Goal: Use online tool/utility: Use online tool/utility

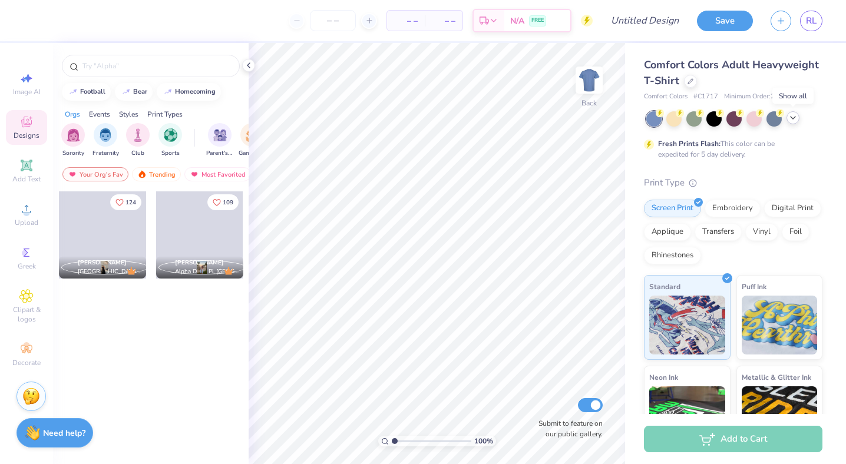
click at [795, 121] on icon at bounding box center [792, 117] width 9 height 9
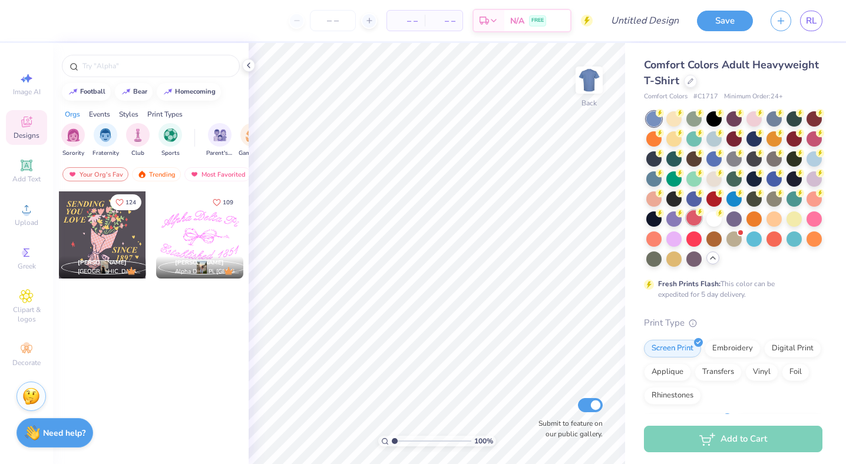
click at [695, 218] on div at bounding box center [693, 217] width 15 height 15
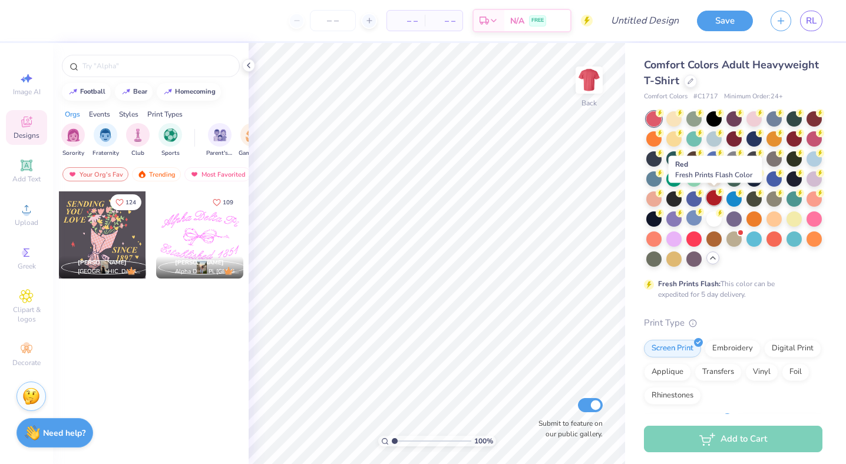
click at [714, 200] on div at bounding box center [713, 197] width 15 height 15
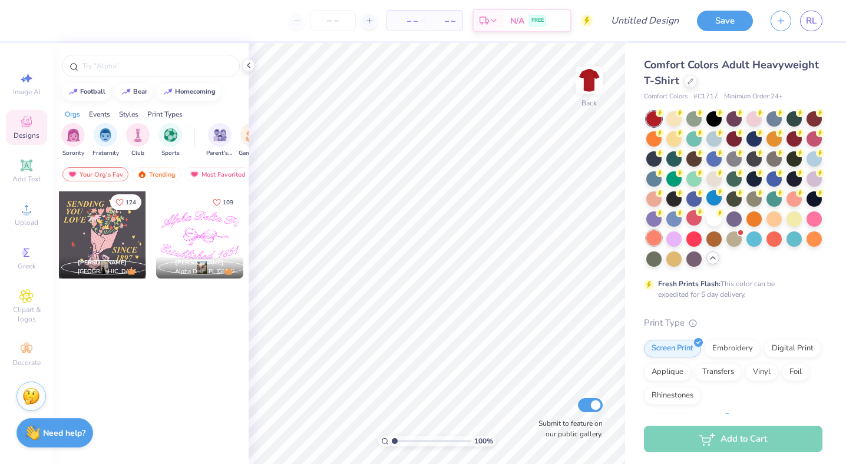
click at [649, 235] on div at bounding box center [653, 237] width 15 height 15
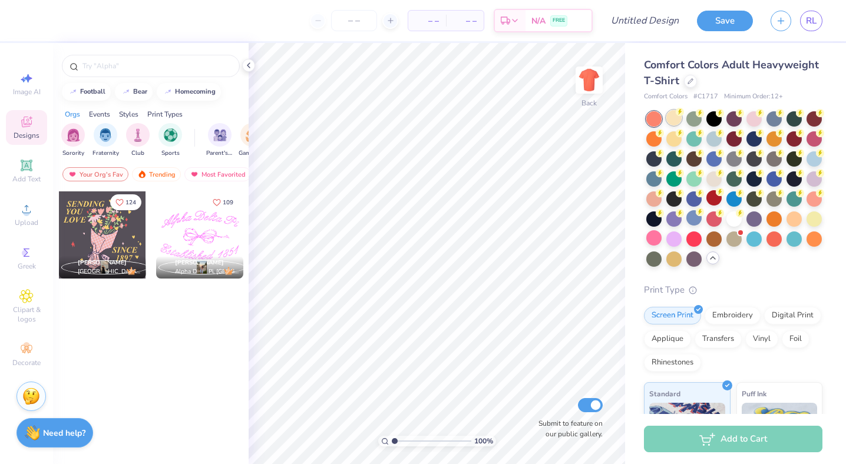
click at [671, 118] on div at bounding box center [673, 117] width 15 height 15
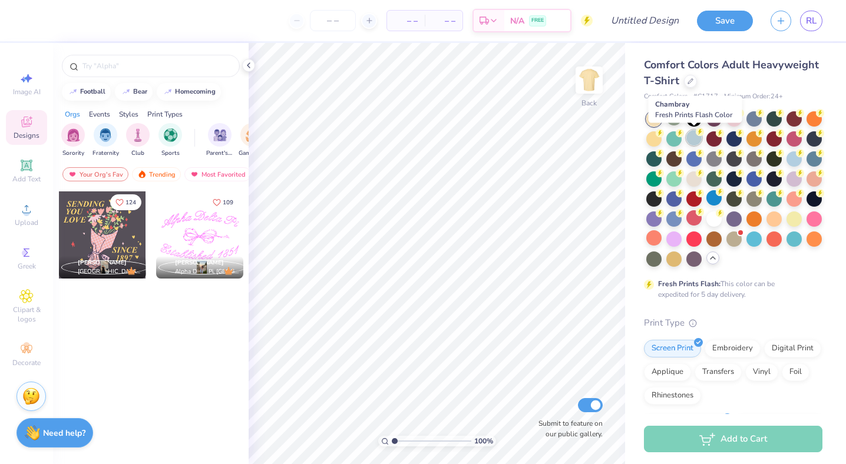
click at [694, 134] on div at bounding box center [693, 137] width 15 height 15
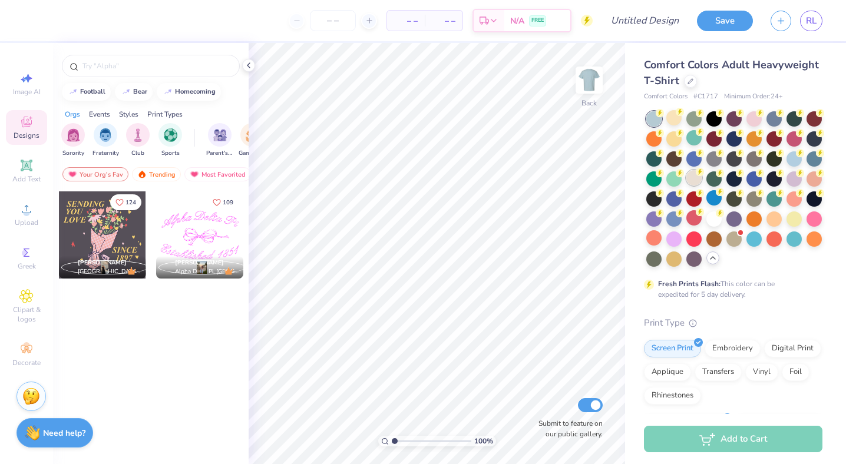
click at [691, 175] on div at bounding box center [693, 177] width 15 height 15
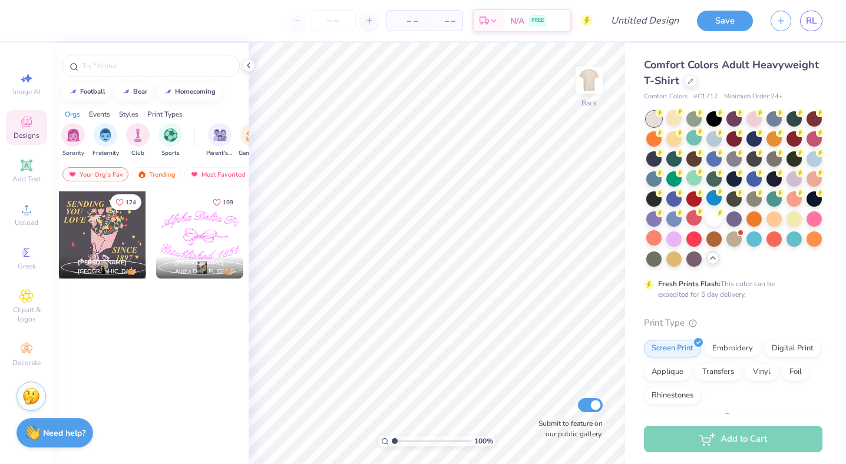
click at [762, 119] on div at bounding box center [734, 188] width 176 height 155
click at [754, 119] on div at bounding box center [753, 117] width 15 height 15
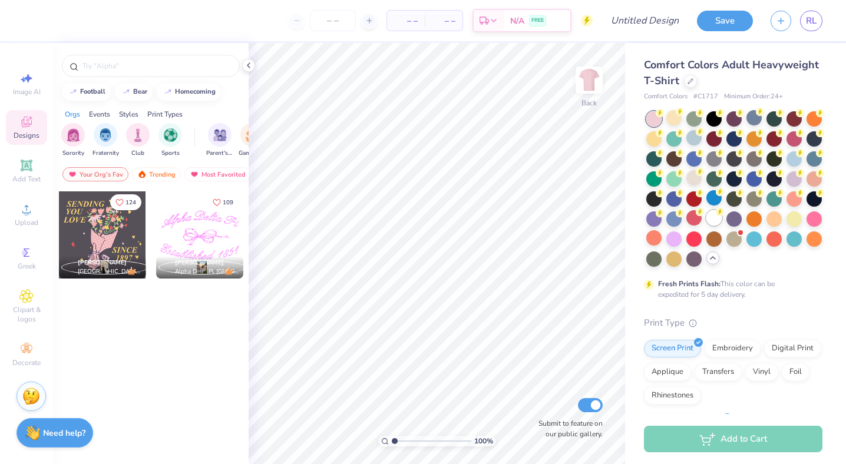
click at [718, 216] on div at bounding box center [713, 217] width 15 height 15
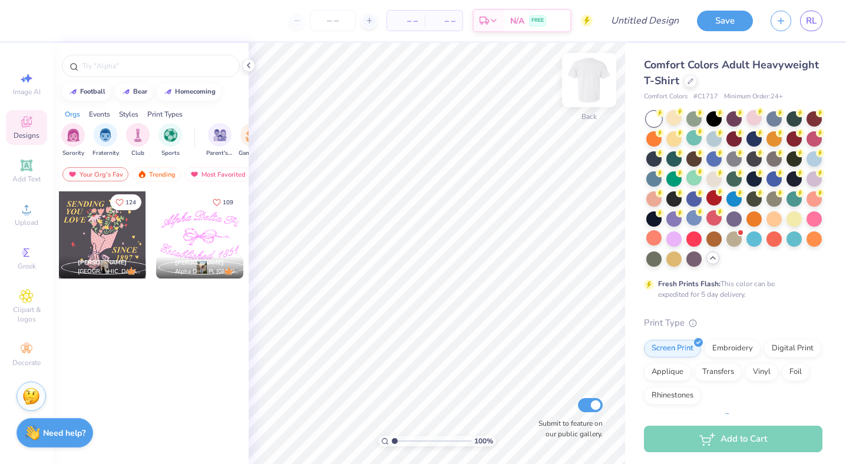
click at [598, 90] on img at bounding box center [588, 80] width 47 height 47
click at [25, 295] on icon at bounding box center [27, 296] width 6 height 6
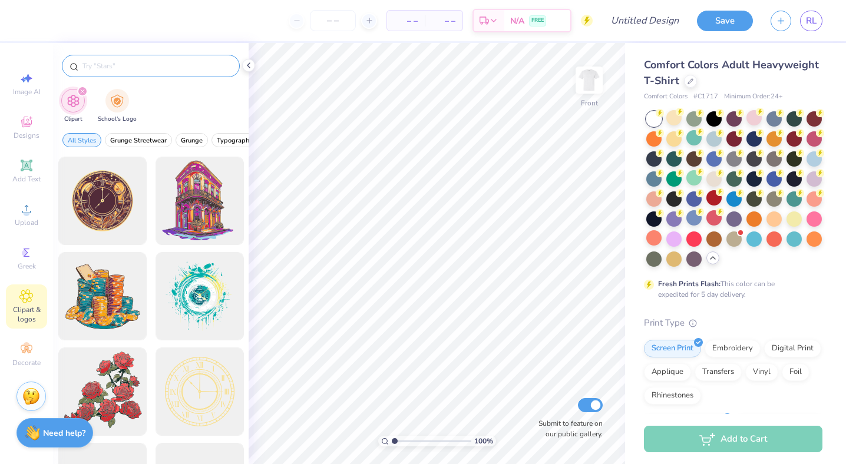
click at [125, 58] on div at bounding box center [151, 66] width 178 height 22
click at [125, 67] on input "text" at bounding box center [156, 66] width 151 height 12
type input "rose"
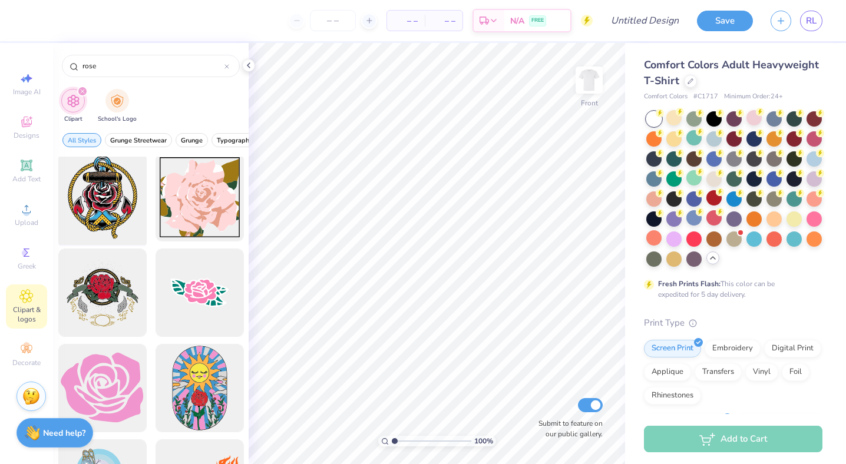
scroll to position [768, 0]
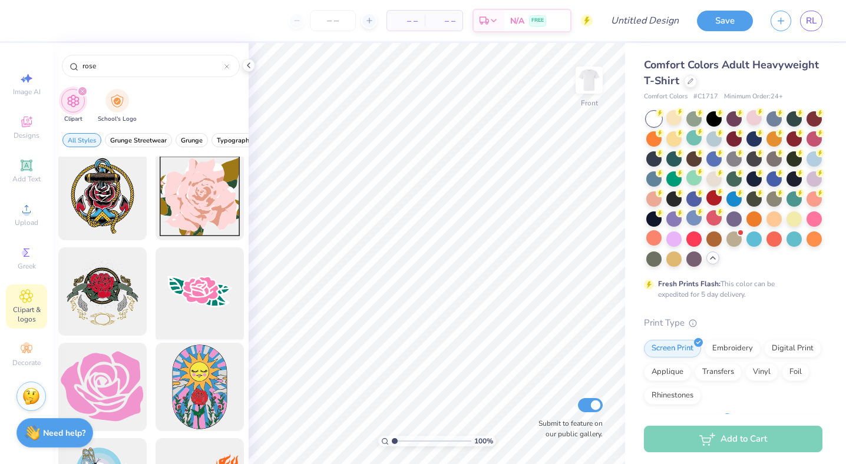
click at [201, 317] on div at bounding box center [199, 291] width 97 height 97
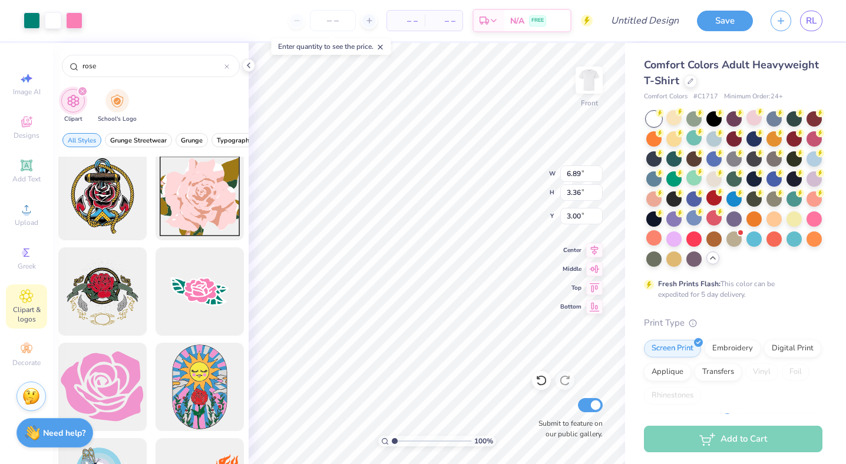
type input "6.89"
type input "3.36"
type input "9.79"
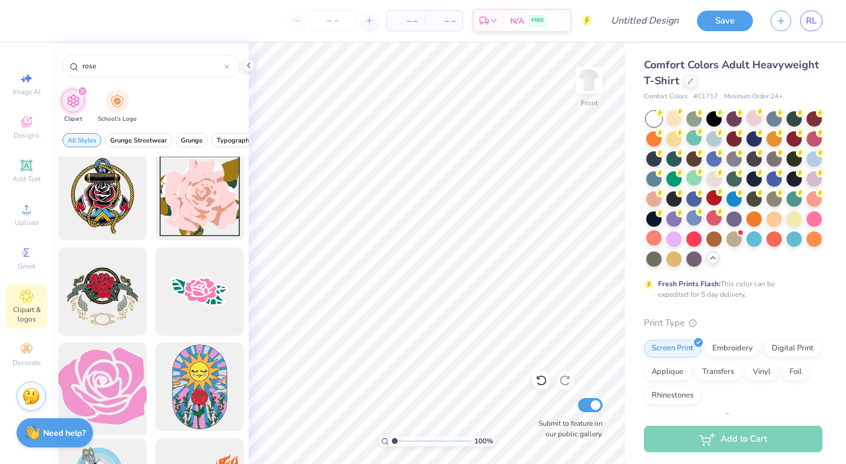
click at [121, 362] on div at bounding box center [102, 387] width 97 height 97
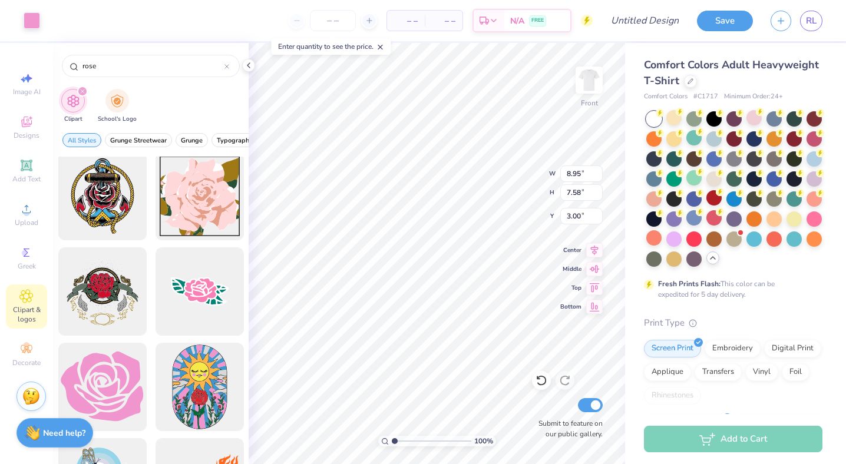
type input "8.95"
type input "7.58"
type input "7.64"
type input "4.18"
type input "3.54"
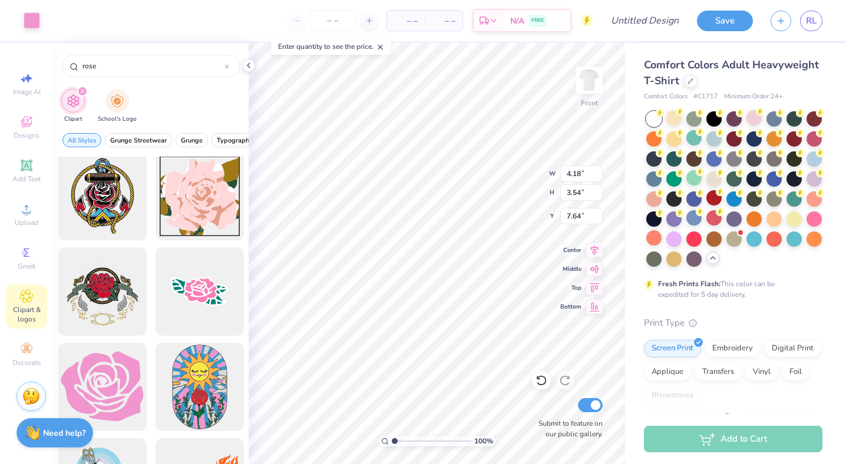
type input "8.87"
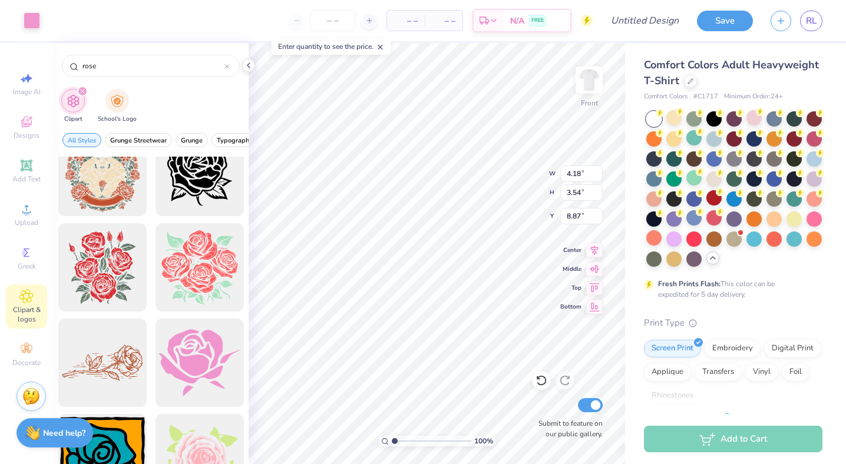
scroll to position [1553, 0]
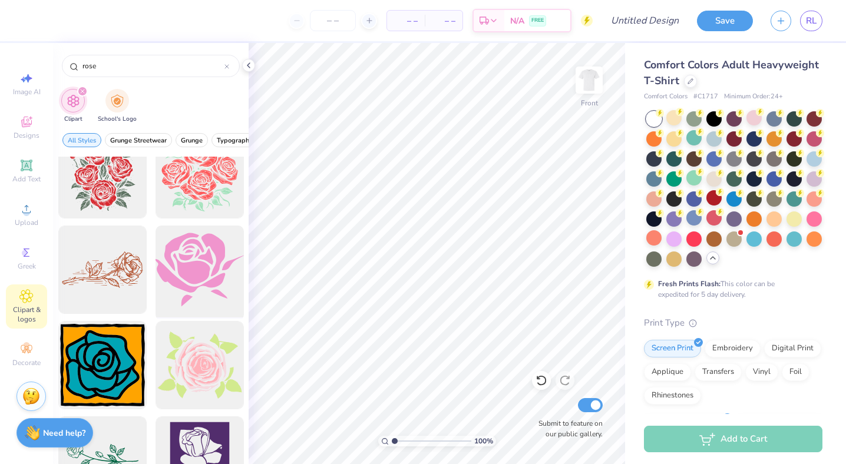
click at [197, 281] on div at bounding box center [199, 269] width 97 height 97
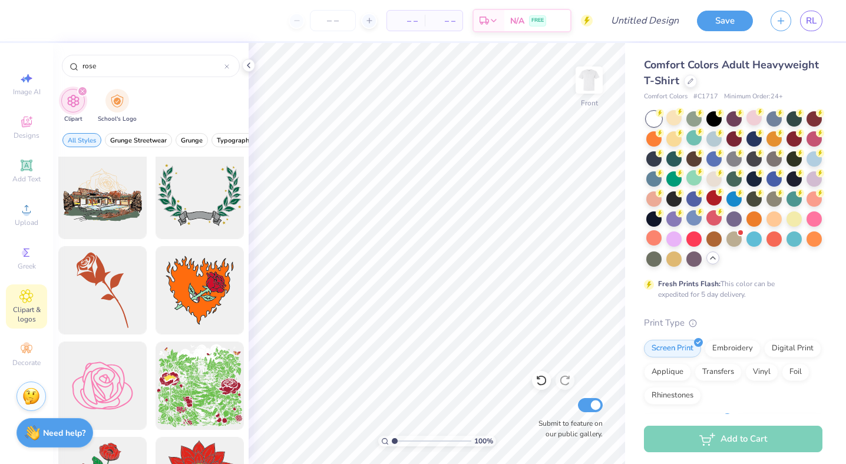
scroll to position [3604, 0]
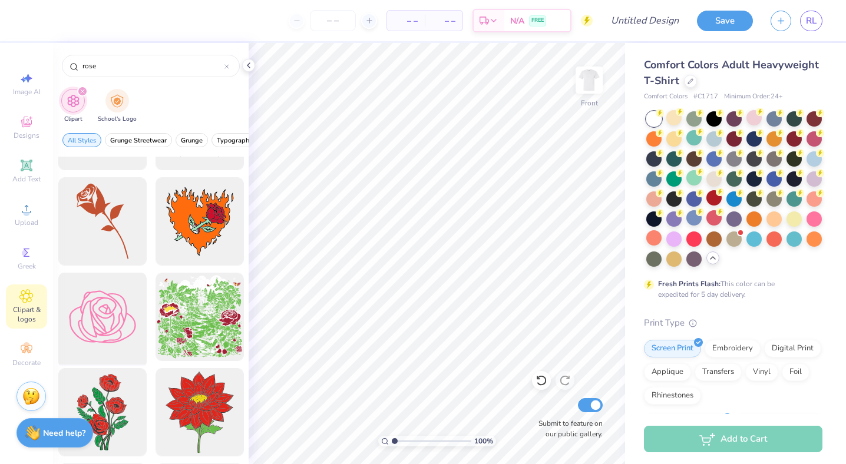
click at [122, 322] on div at bounding box center [102, 316] width 97 height 97
type input "5.42"
type input "4.26"
type input "7.48"
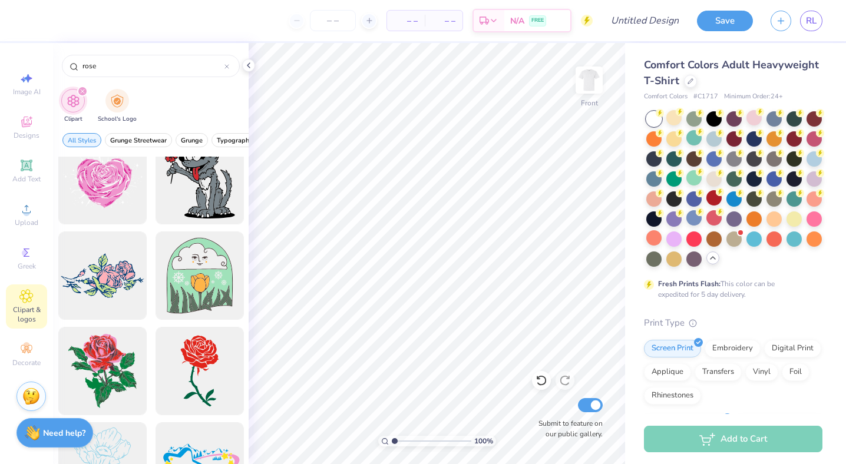
scroll to position [4411, 0]
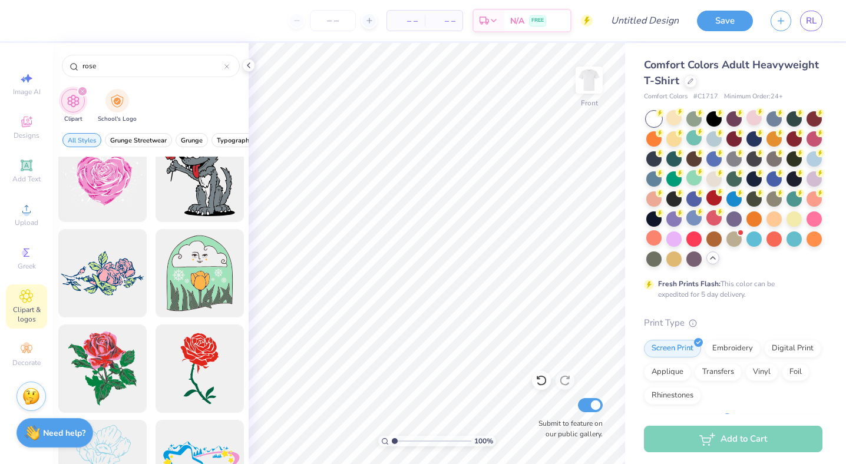
click at [80, 91] on icon "filter for Clipart" at bounding box center [82, 91] width 5 height 5
click at [24, 160] on icon at bounding box center [26, 165] width 14 height 14
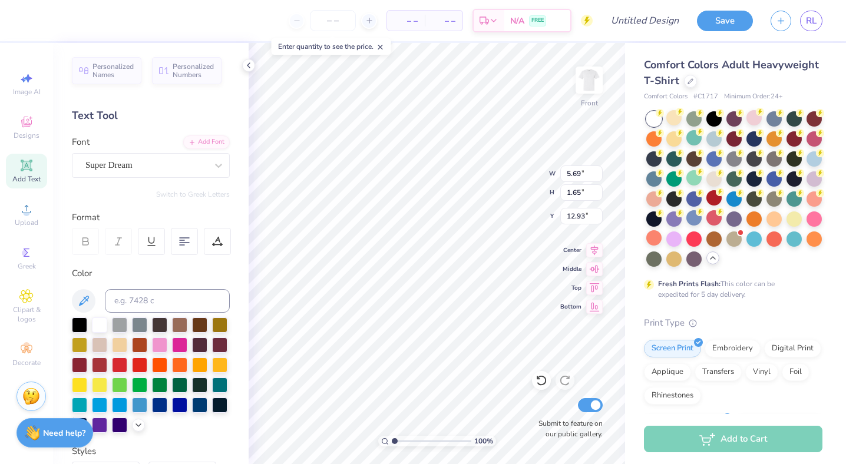
type textarea "R"
type textarea "Running For A Cause"
type input "4.92"
click at [187, 160] on div "Super Dream" at bounding box center [146, 165] width 124 height 18
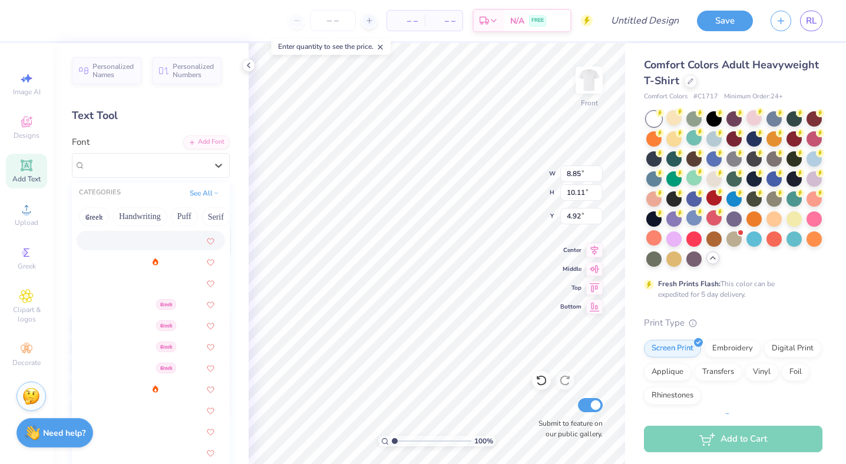
scroll to position [145, 0]
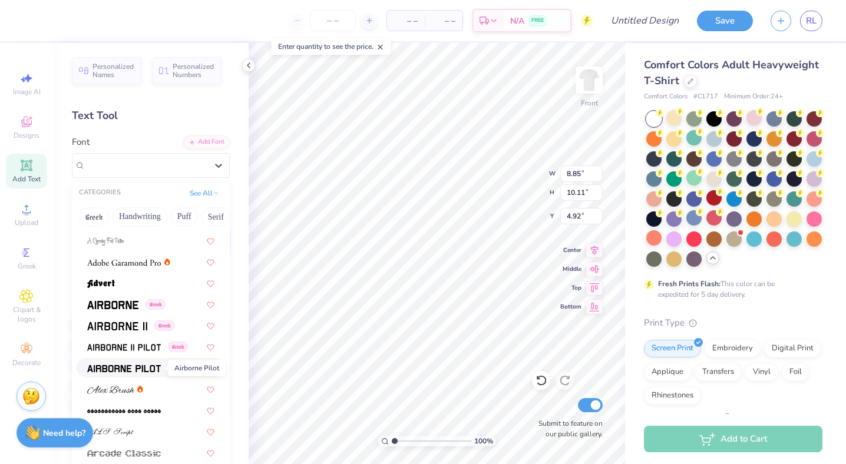
click at [146, 363] on span at bounding box center [124, 368] width 74 height 12
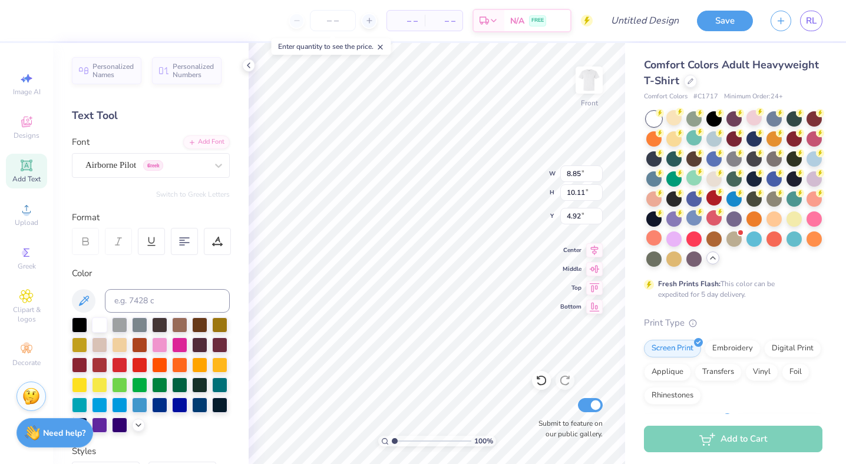
type input "9.32"
type input "10.18"
click at [135, 167] on div "Airborne Pilot Greek" at bounding box center [146, 165] width 124 height 18
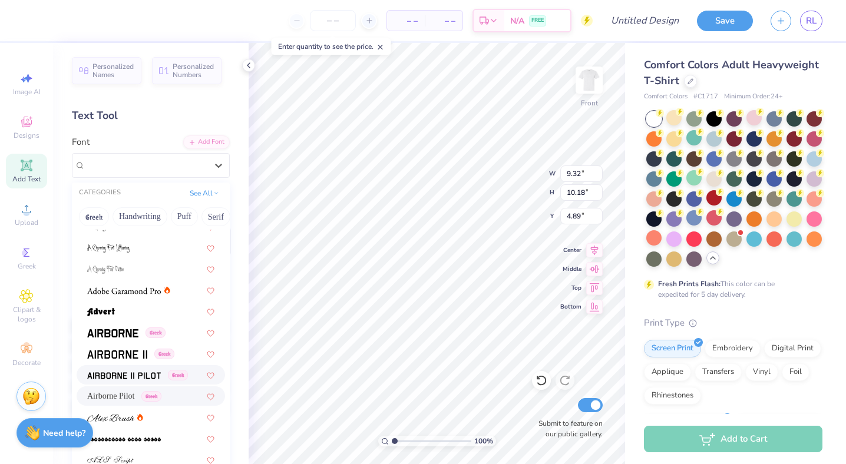
scroll to position [118, 0]
click at [137, 373] on img at bounding box center [124, 374] width 74 height 8
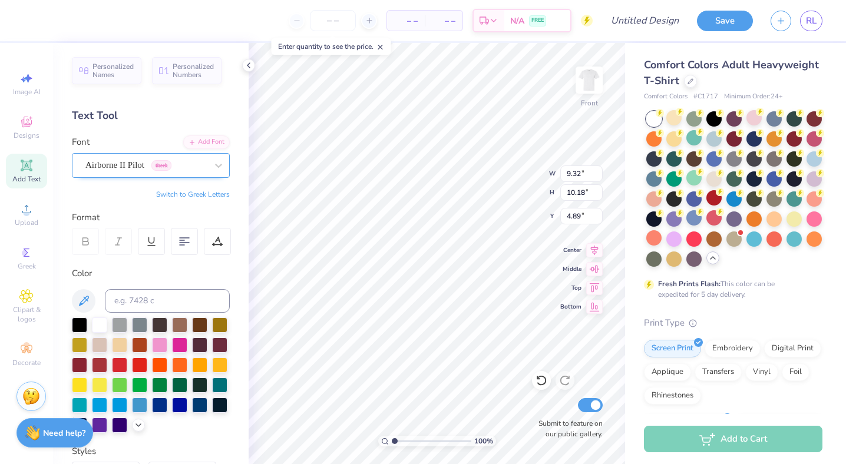
click at [118, 172] on div at bounding box center [145, 165] width 121 height 16
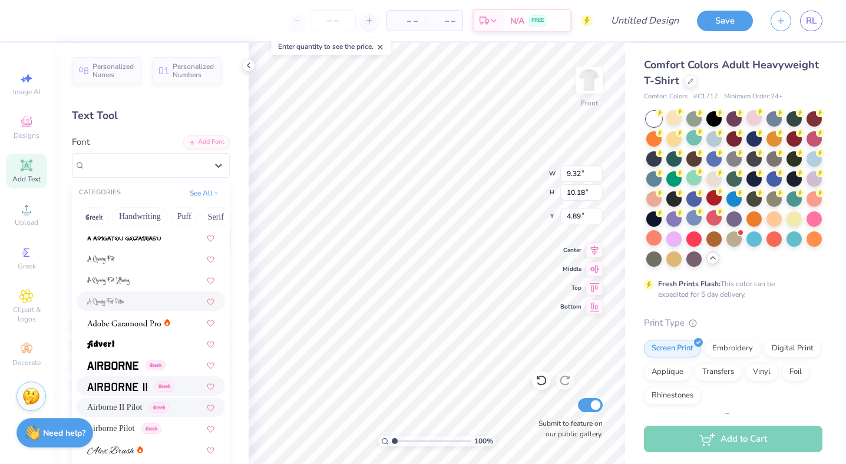
scroll to position [87, 0]
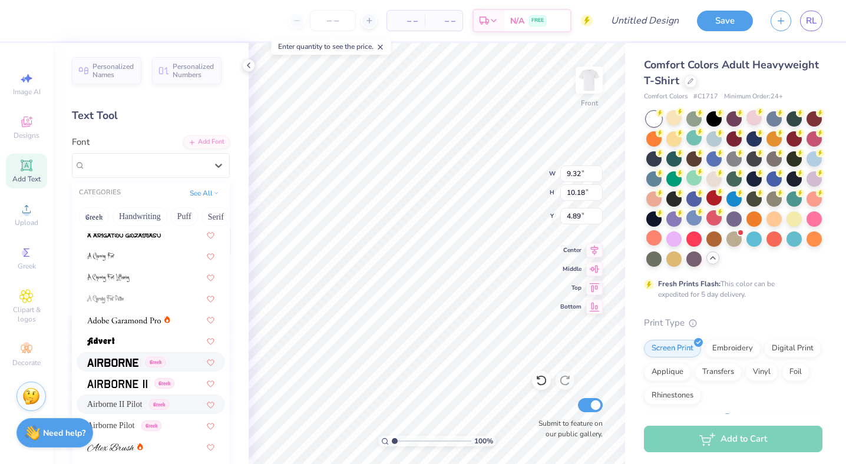
click at [134, 367] on span at bounding box center [112, 362] width 51 height 12
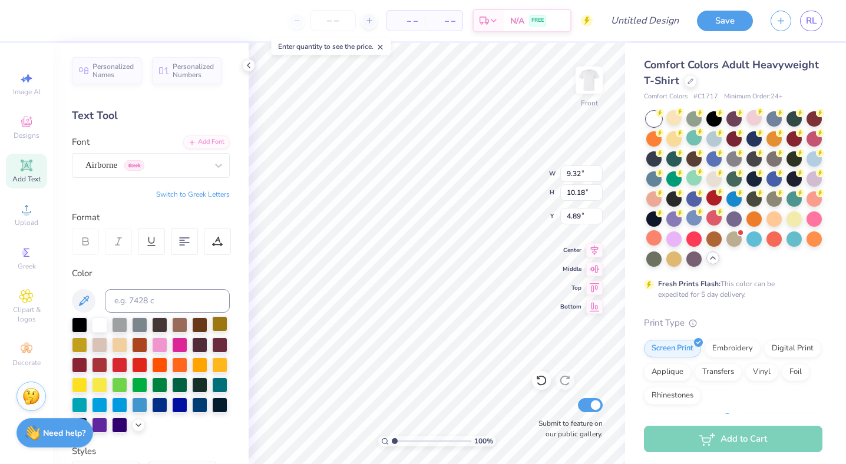
type input "7.30"
type input "10.41"
type input "11.37"
type input "6.28"
click at [183, 347] on div at bounding box center [179, 343] width 15 height 15
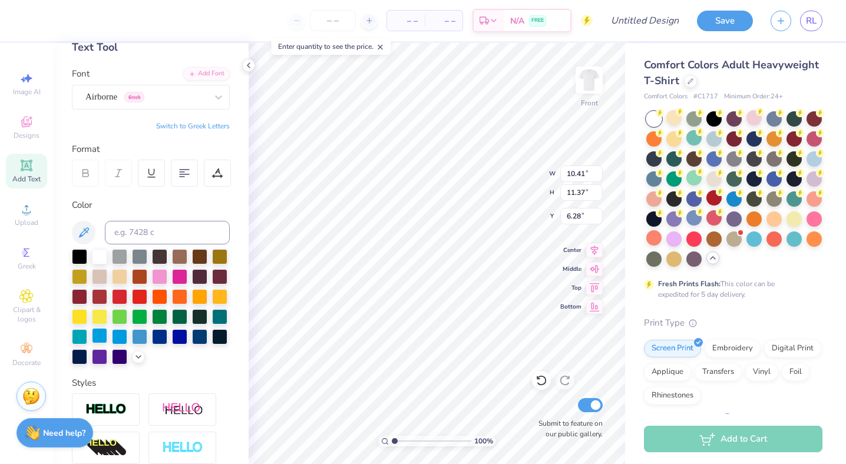
scroll to position [69, 0]
click at [137, 354] on icon at bounding box center [138, 354] width 9 height 9
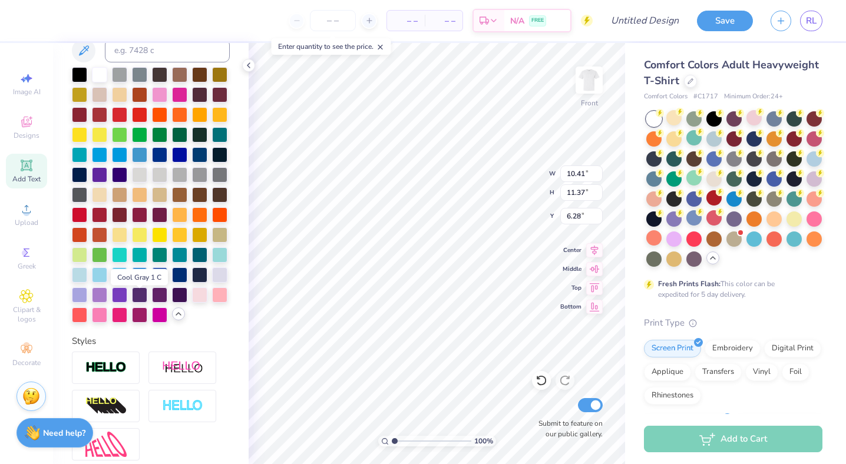
scroll to position [269, 0]
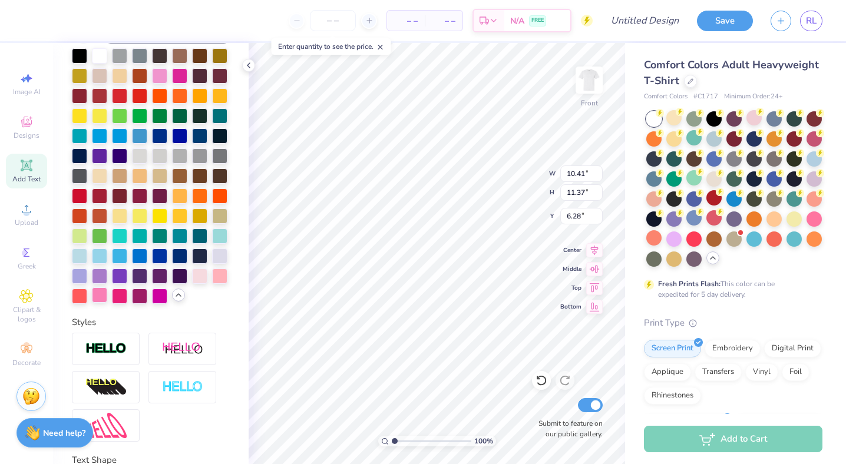
click at [99, 297] on div at bounding box center [99, 294] width 15 height 15
click at [158, 300] on div at bounding box center [159, 294] width 15 height 15
click at [140, 298] on div at bounding box center [139, 294] width 15 height 15
type input "6.77"
type input "6.56"
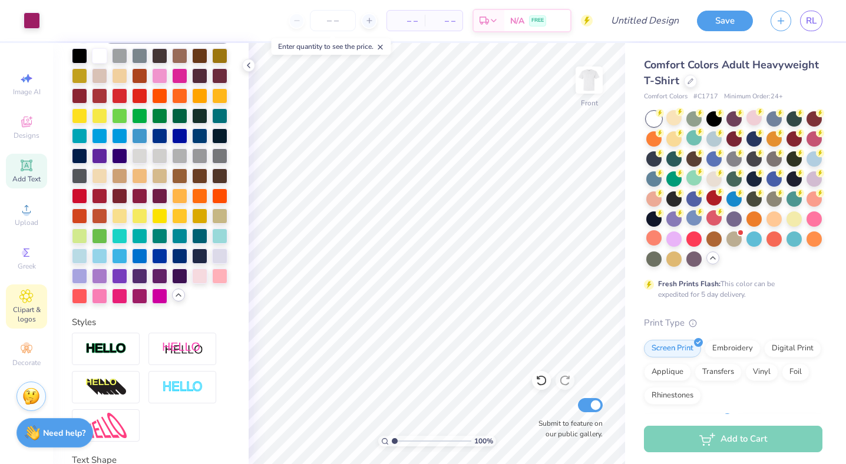
click at [35, 291] on div "Clipart & logos" at bounding box center [26, 306] width 41 height 44
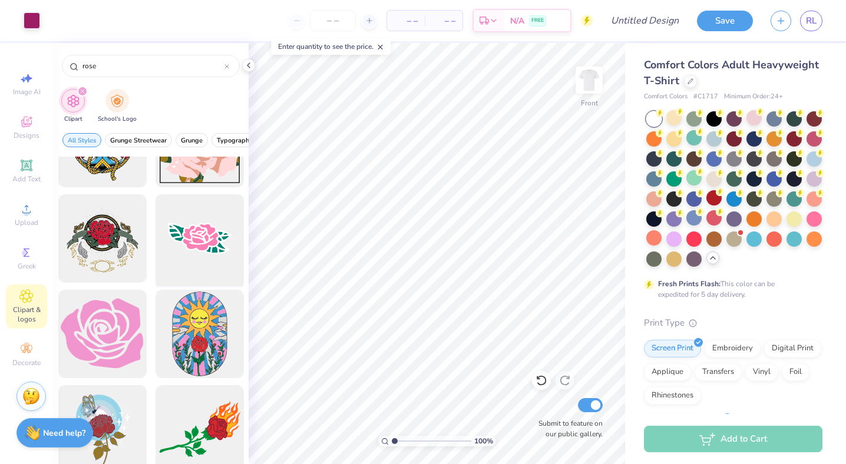
scroll to position [848, 0]
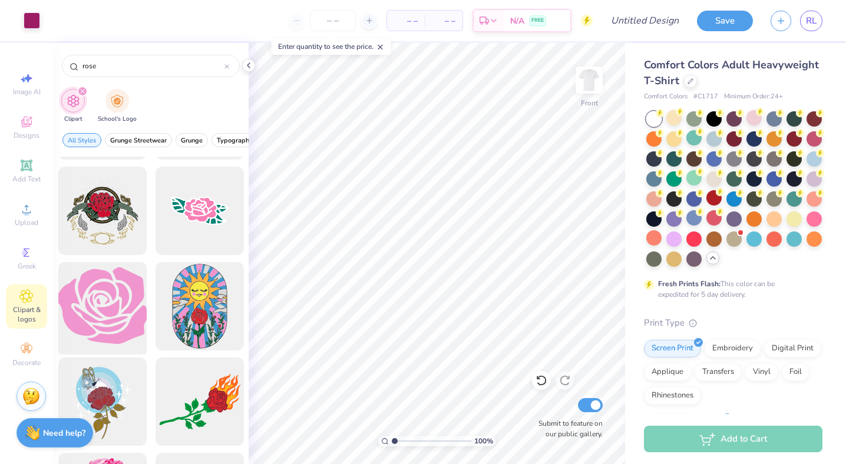
click at [135, 338] on div at bounding box center [102, 306] width 97 height 97
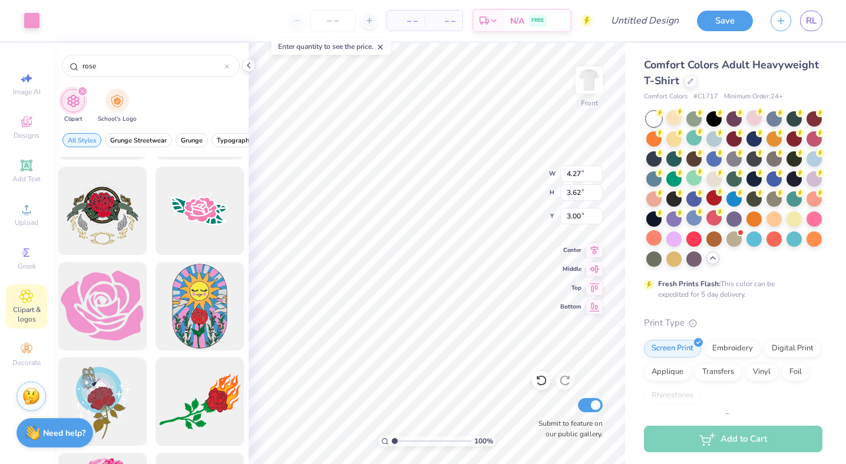
type input "4.27"
type input "3.62"
type input "11.35"
type input "10.71"
type input "3.89"
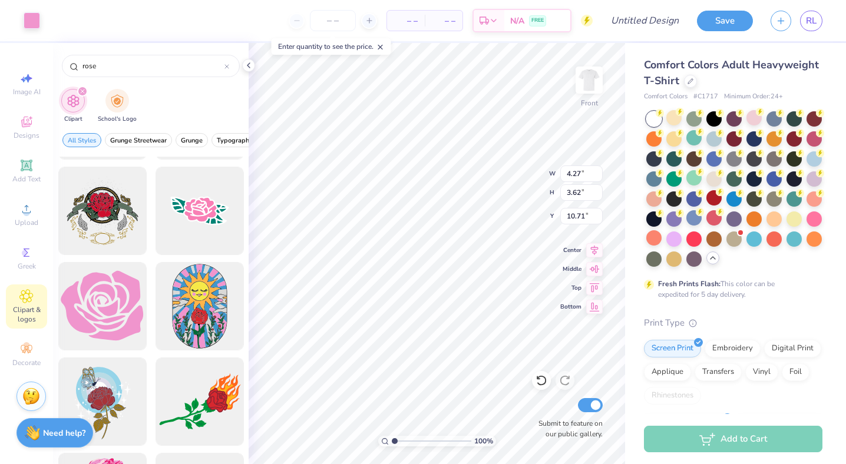
type input "3.30"
type input "11.04"
type input "3.80"
type input "3.40"
type input "10.35"
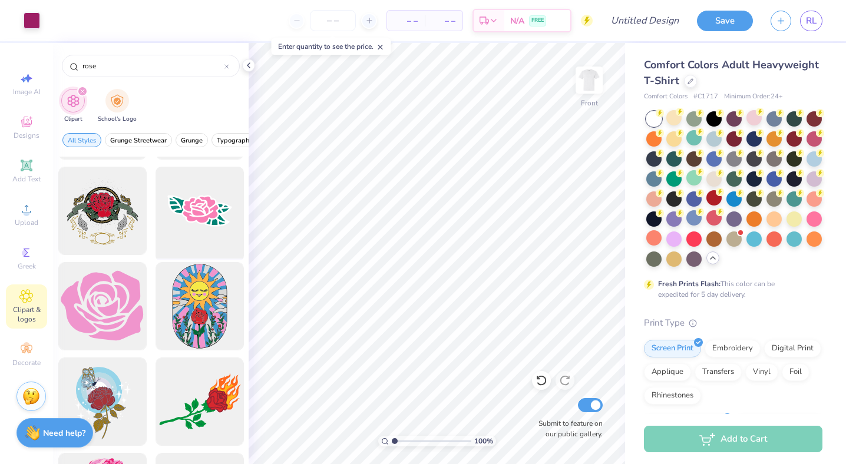
click at [224, 201] on div at bounding box center [199, 211] width 97 height 97
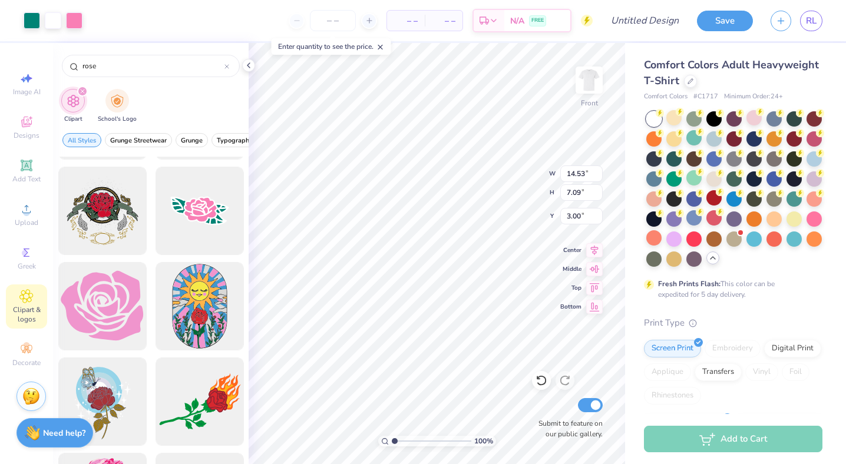
type input "9.00"
type input "9.86"
type input "4.81"
type input "9.44"
type input "6.27"
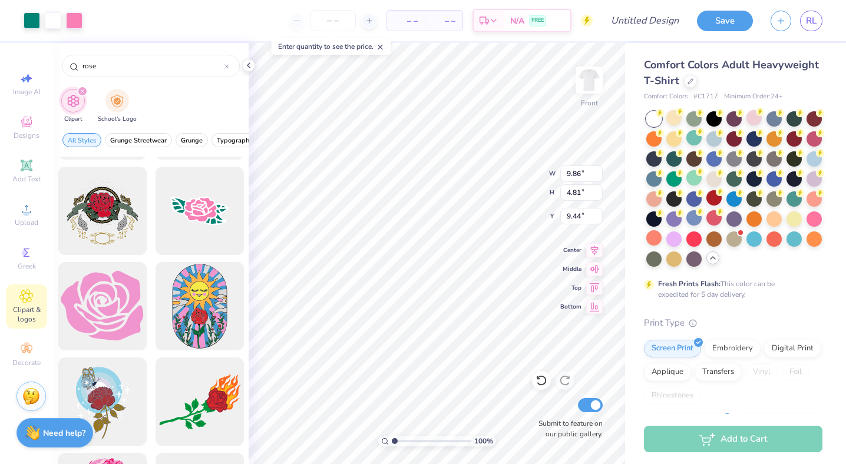
type input "3.06"
type input "5.51"
type input "5.03"
type input "9.31"
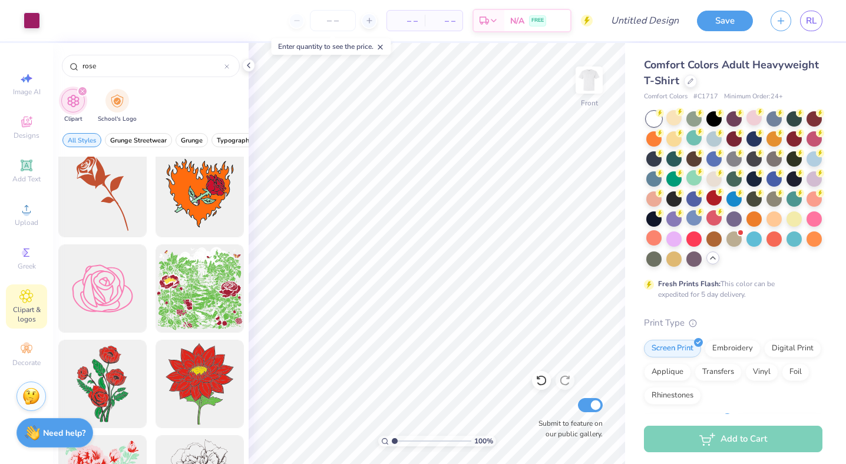
scroll to position [3893, 0]
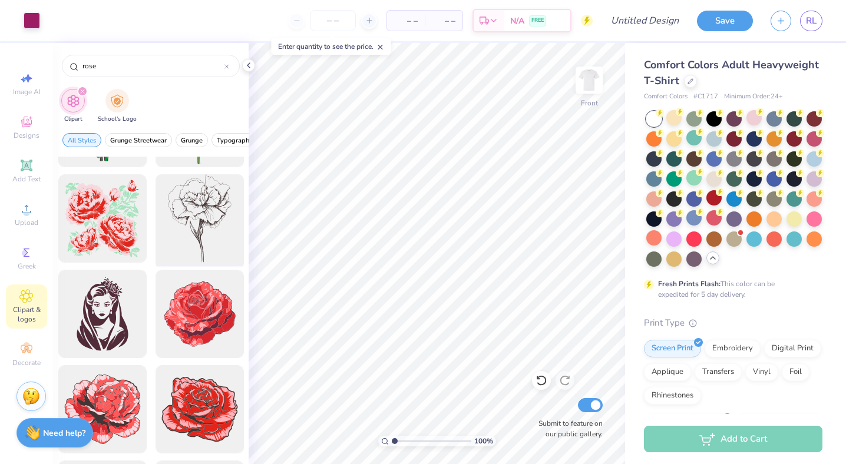
click at [215, 224] on div at bounding box center [199, 218] width 97 height 97
type input "3.58"
type input "4.97"
type input "9.26"
type input "10.41"
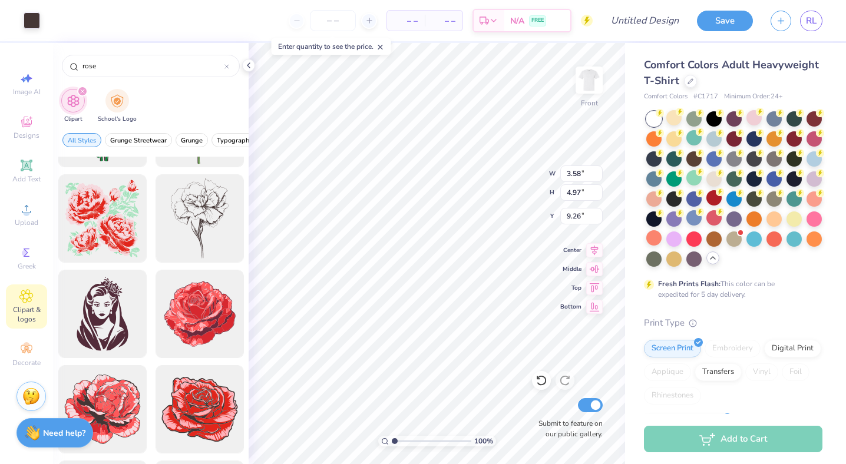
type input "11.37"
type input "6.56"
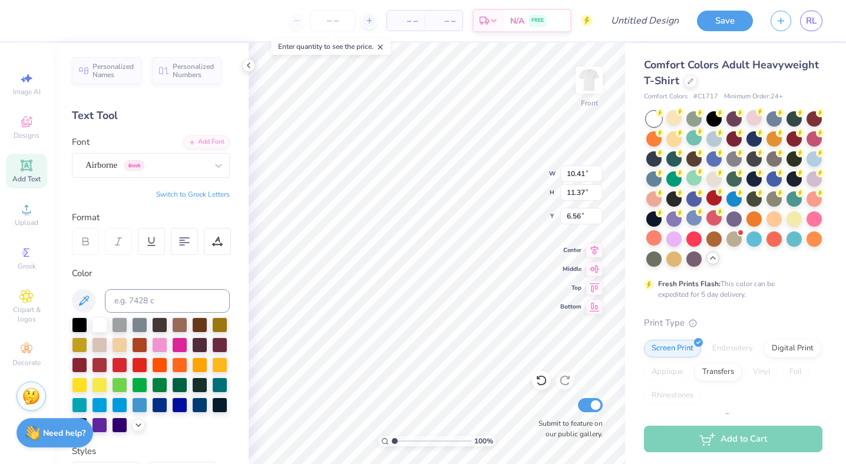
type input "3.58"
type input "4.97"
type input "9.26"
type input "3.65"
type input "4.66"
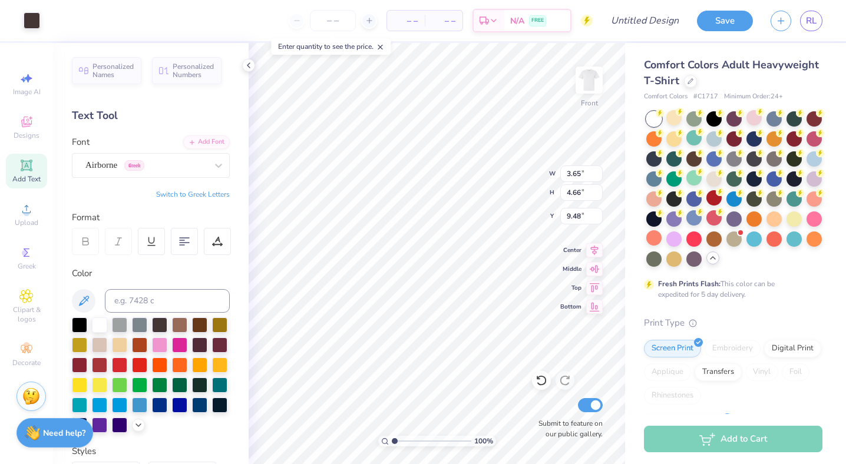
type input "9.91"
click at [23, 131] on span "Designs" at bounding box center [27, 135] width 26 height 9
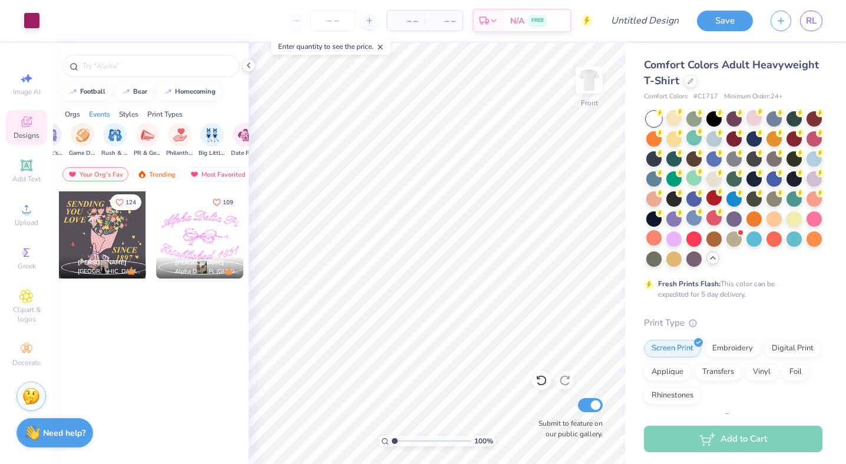
scroll to position [0, 178]
click at [178, 137] on div "filter for Philanthropy" at bounding box center [172, 135] width 24 height 24
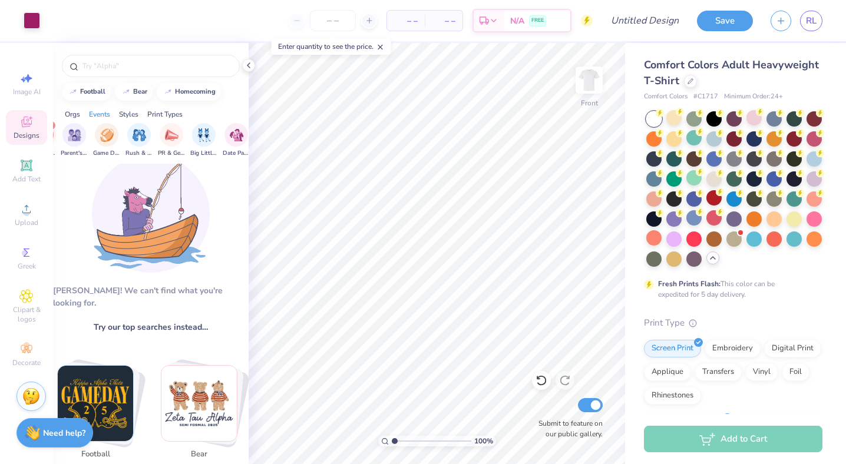
scroll to position [326, 0]
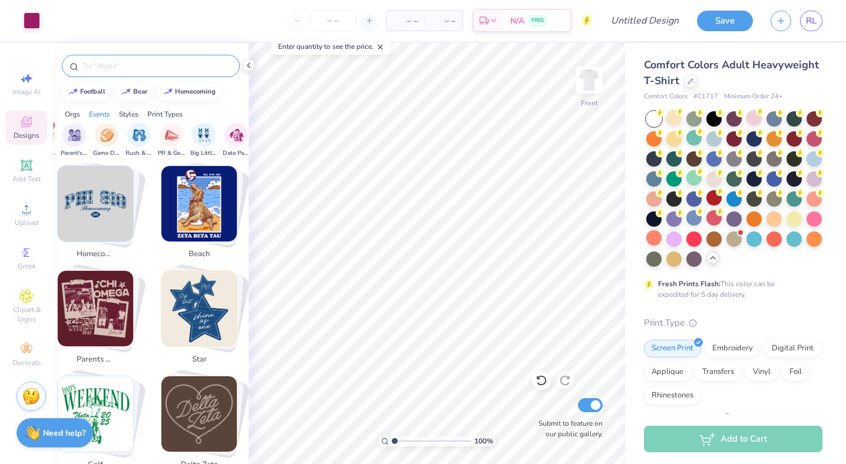
click at [157, 67] on input "text" at bounding box center [156, 66] width 151 height 12
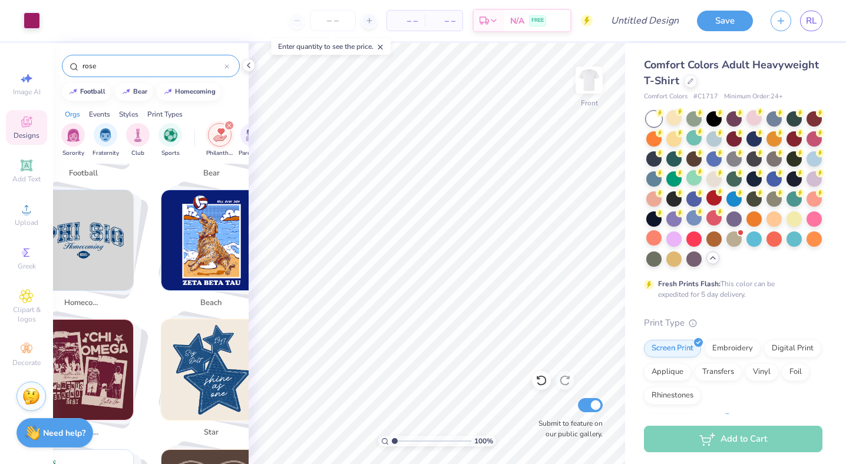
scroll to position [350, 0]
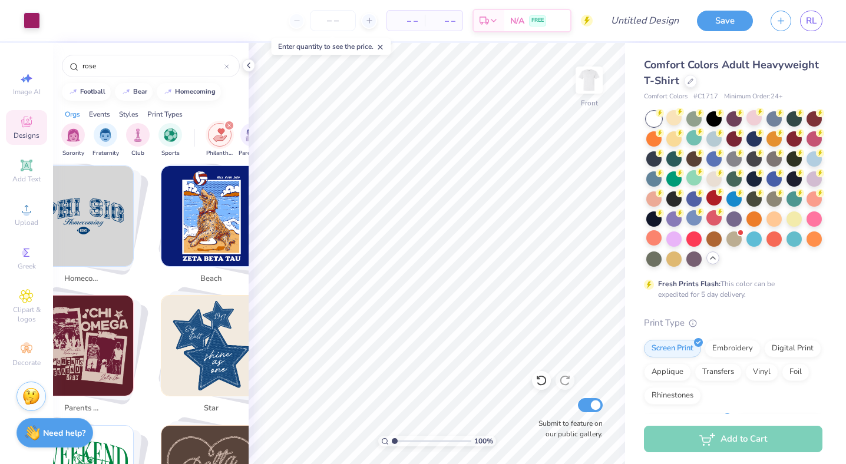
click at [231, 124] on div "filter for Philanthropy" at bounding box center [229, 125] width 11 height 11
click at [188, 64] on input "rose" at bounding box center [152, 66] width 143 height 12
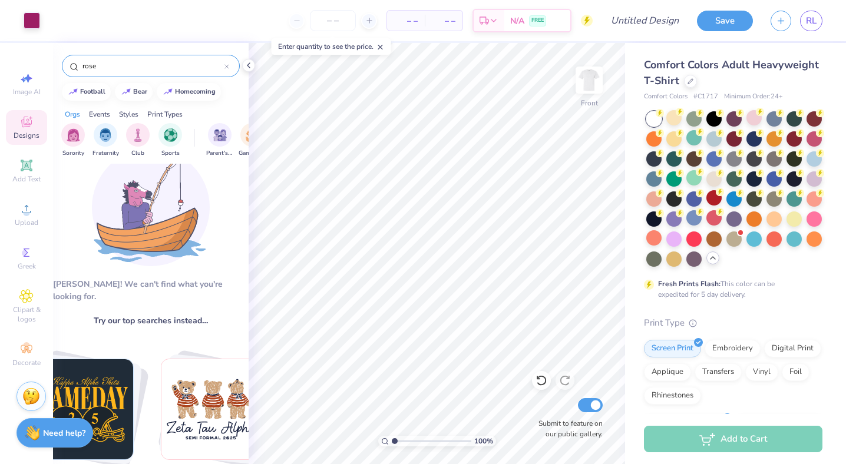
scroll to position [29, 0]
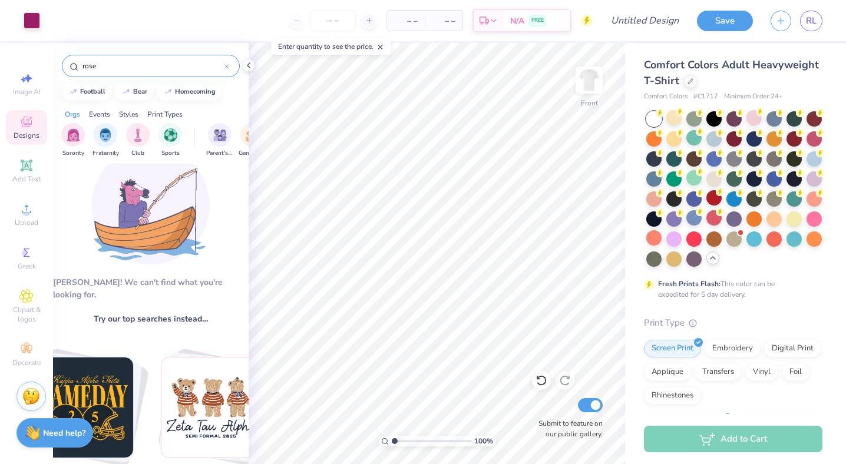
click at [154, 203] on img at bounding box center [151, 206] width 118 height 118
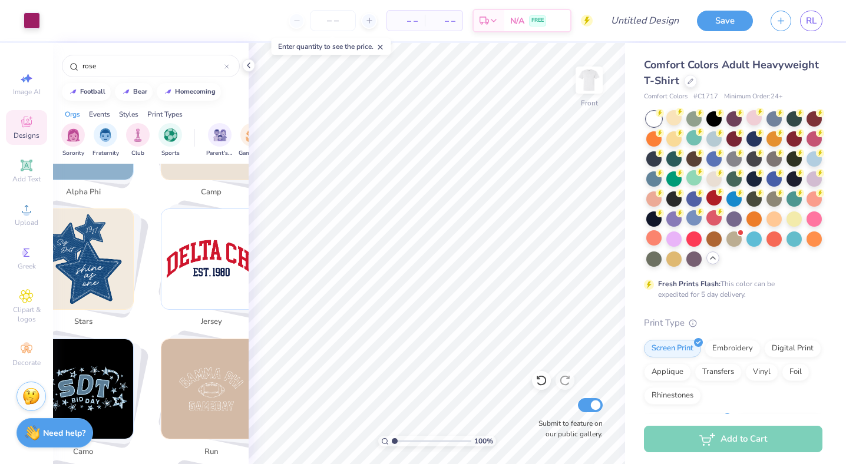
scroll to position [1098, 0]
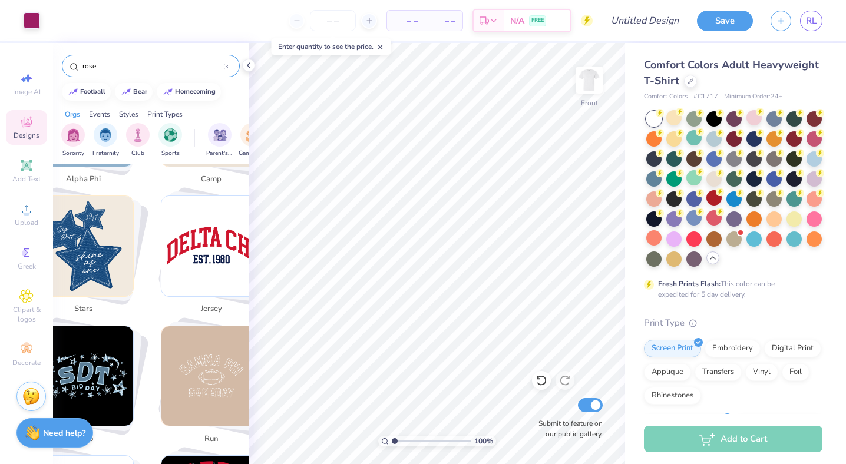
click at [130, 65] on input "rose" at bounding box center [152, 66] width 143 height 12
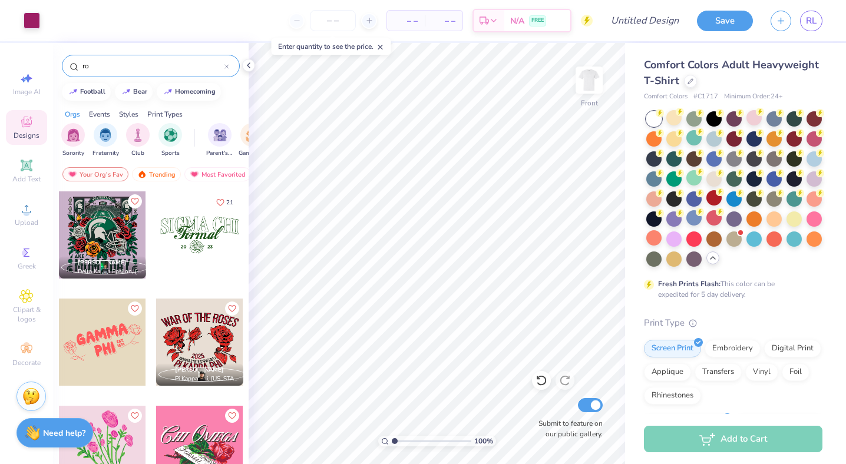
type input "r"
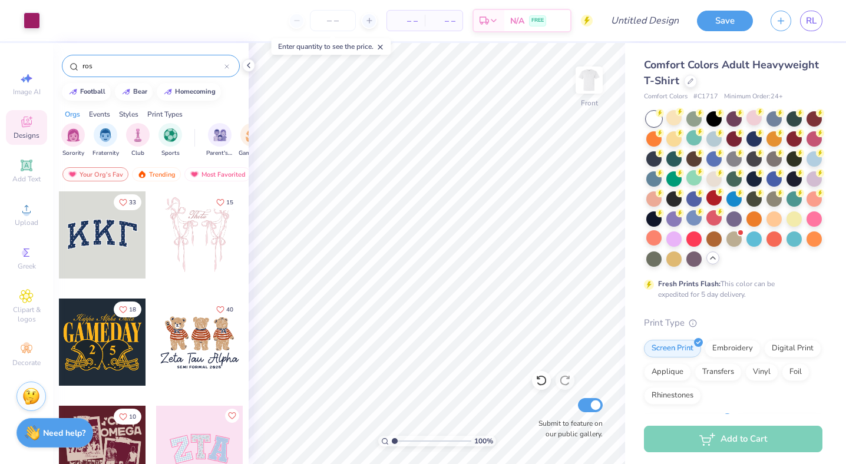
type input "rose"
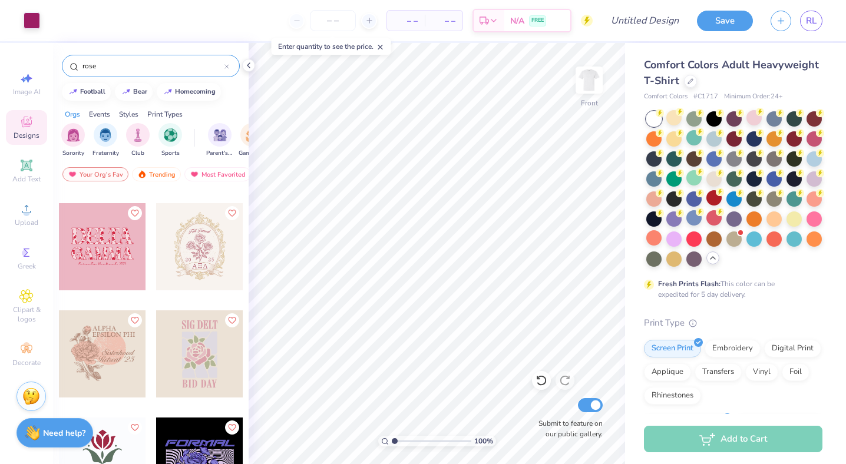
scroll to position [417, 0]
click at [586, 82] on img at bounding box center [588, 80] width 47 height 47
click at [109, 242] on div at bounding box center [102, 246] width 87 height 87
type input "4.84"
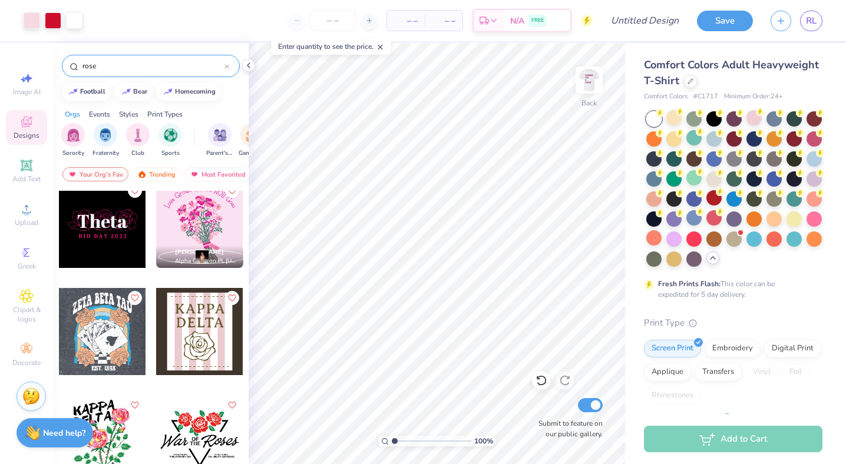
scroll to position [974, 0]
click at [589, 74] on img at bounding box center [588, 80] width 47 height 47
